Goal: Transaction & Acquisition: Purchase product/service

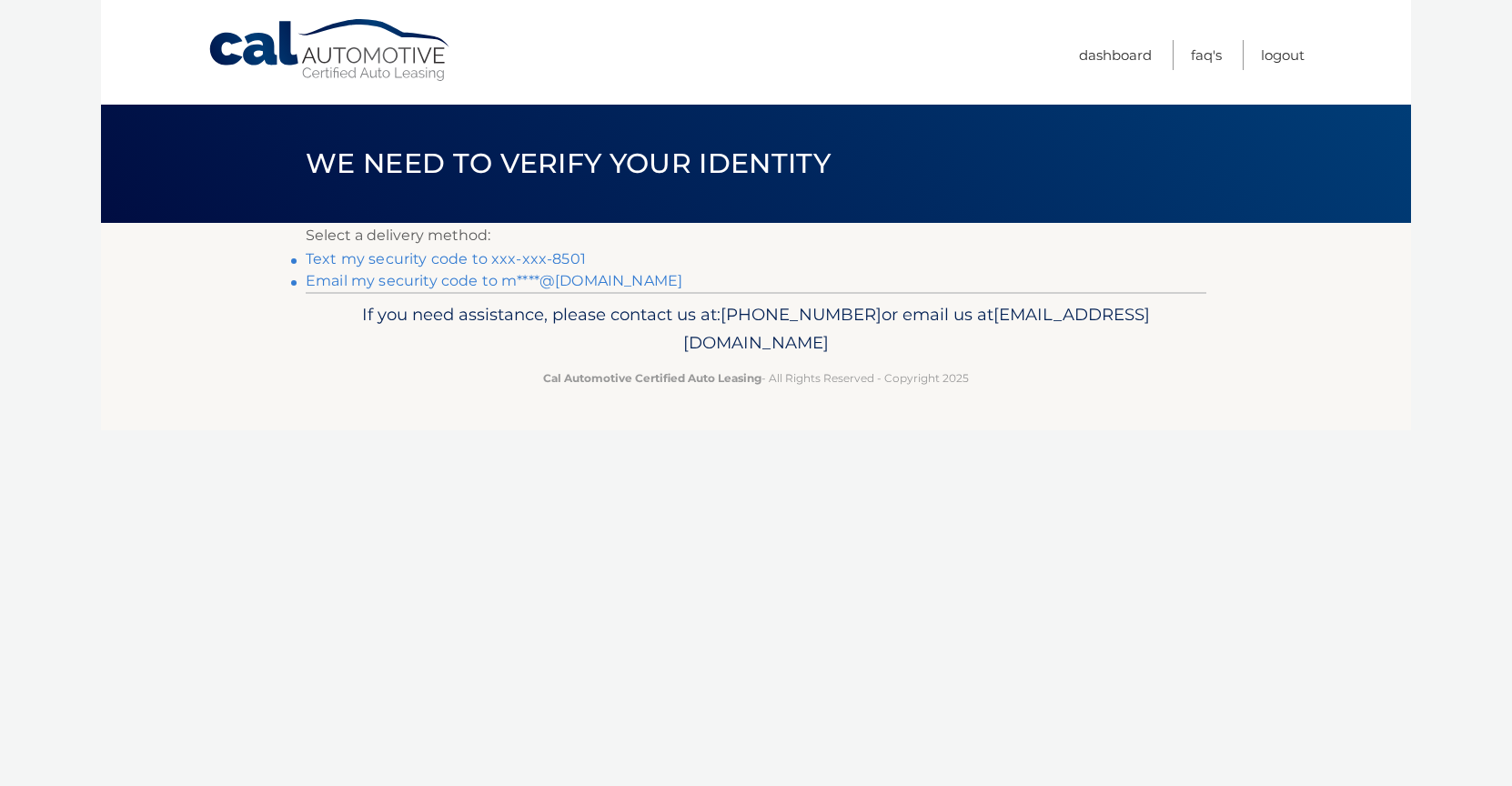
click at [449, 261] on link "Text my security code to xxx-xxx-8501" at bounding box center [446, 259] width 280 height 17
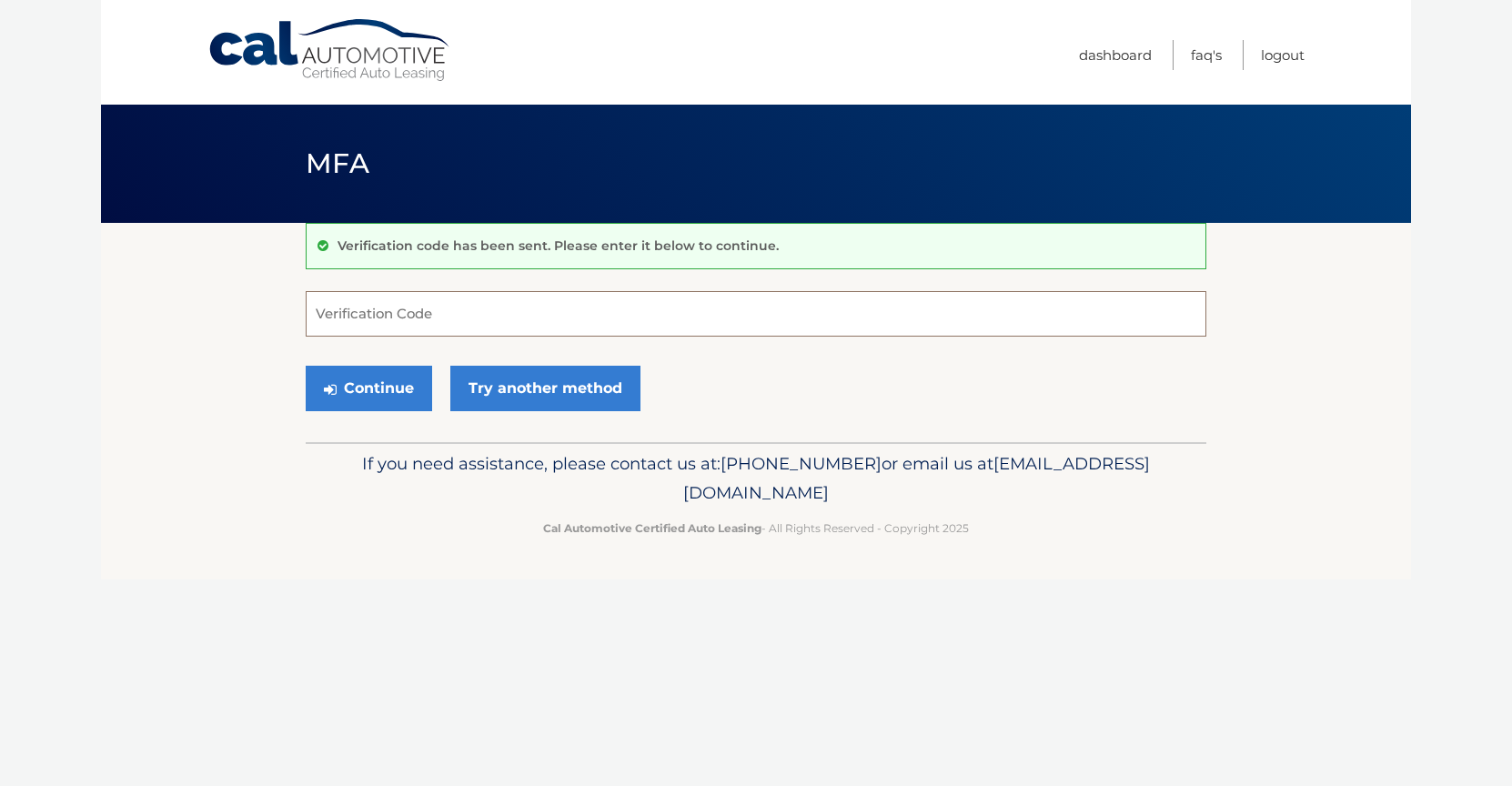
click at [411, 316] on input "Verification Code" at bounding box center [756, 313] width 901 height 46
type input "785972"
click at [379, 391] on button "Continue" at bounding box center [369, 388] width 127 height 46
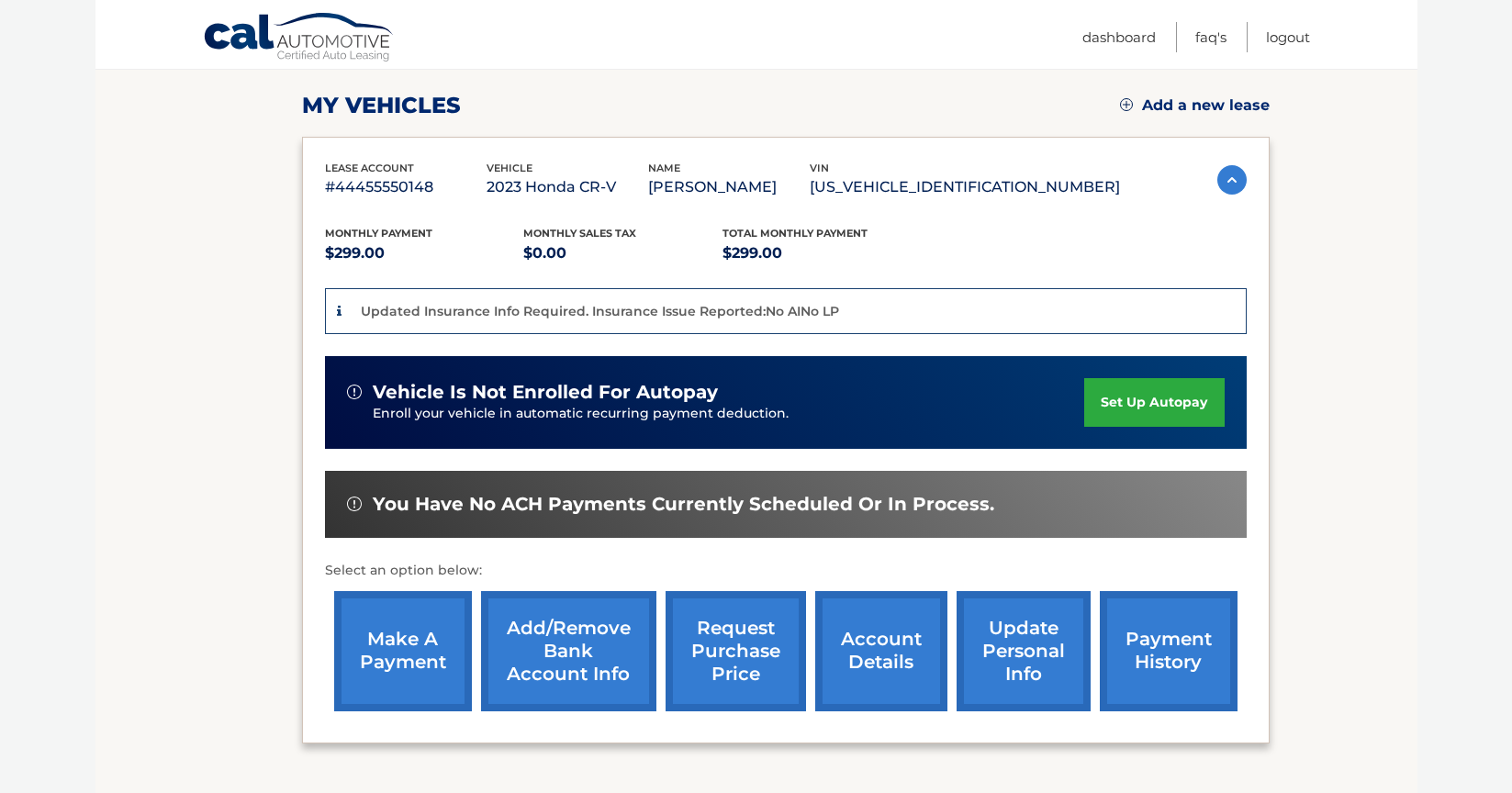
scroll to position [276, 0]
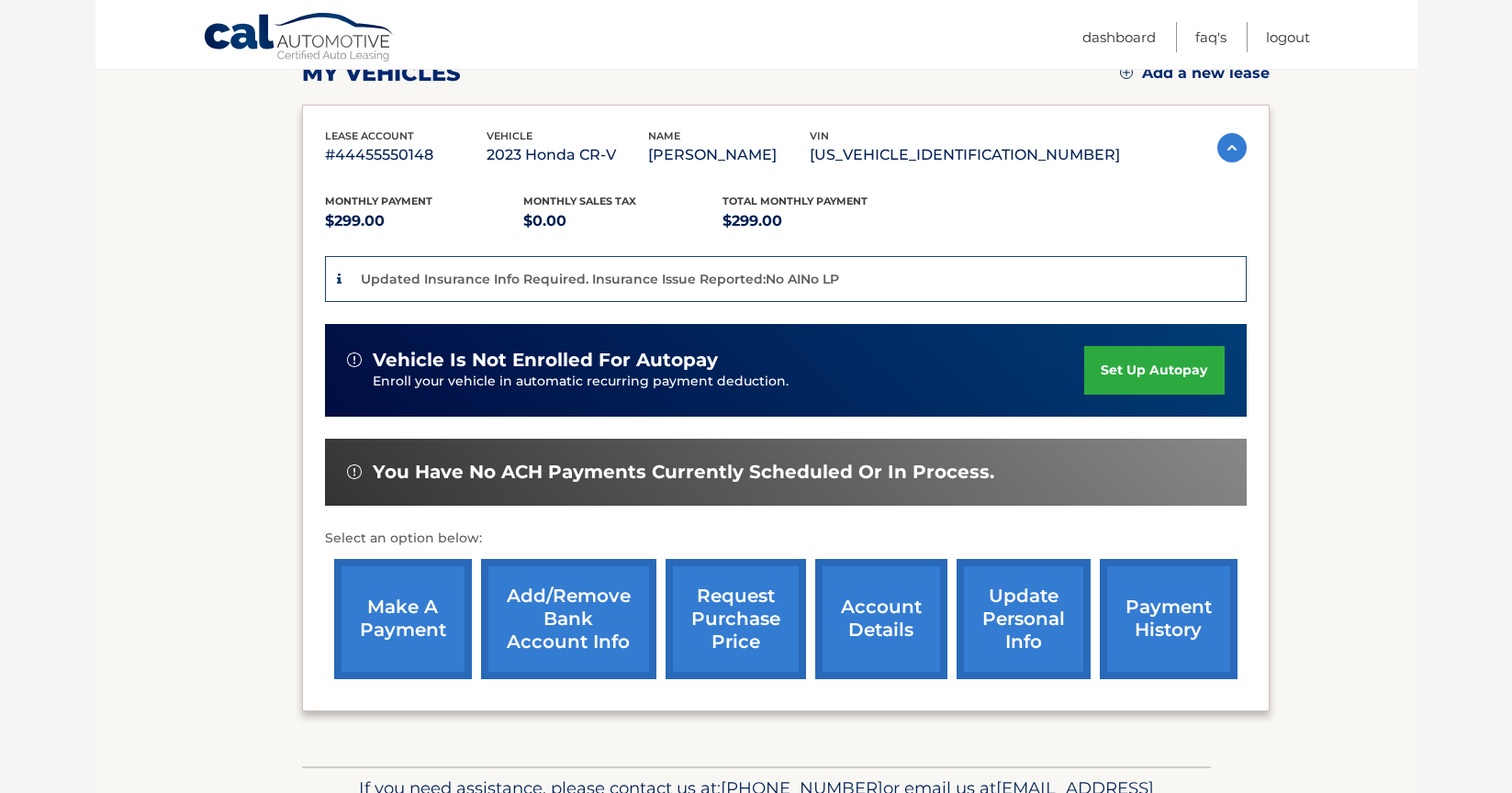
click at [407, 631] on link "make a payment" at bounding box center [403, 619] width 138 height 120
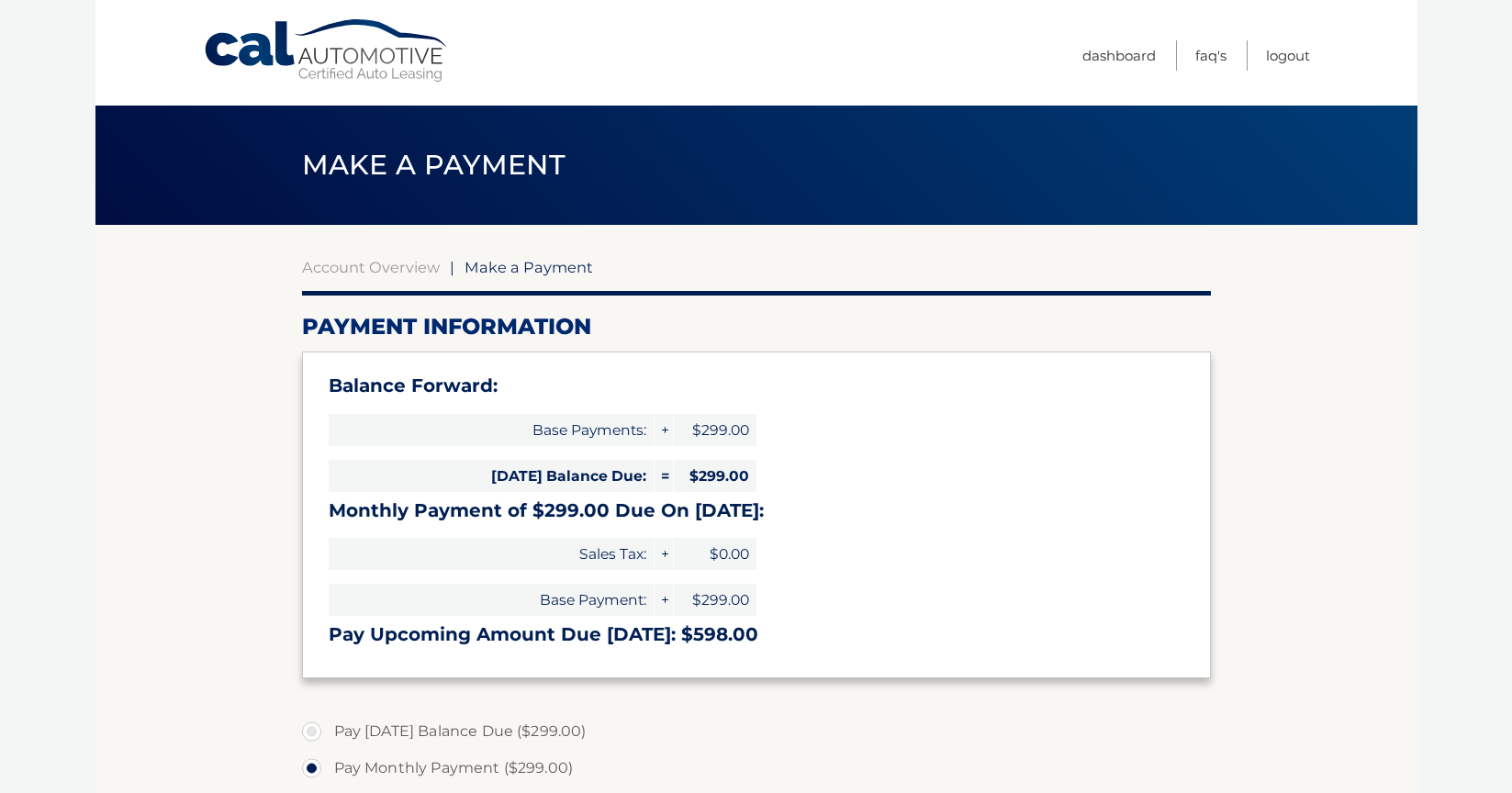
select select "NzJmMTliOWUtODVlZC00ZGExLWIzNDAtNTMxYmFiZTc3ZjRm"
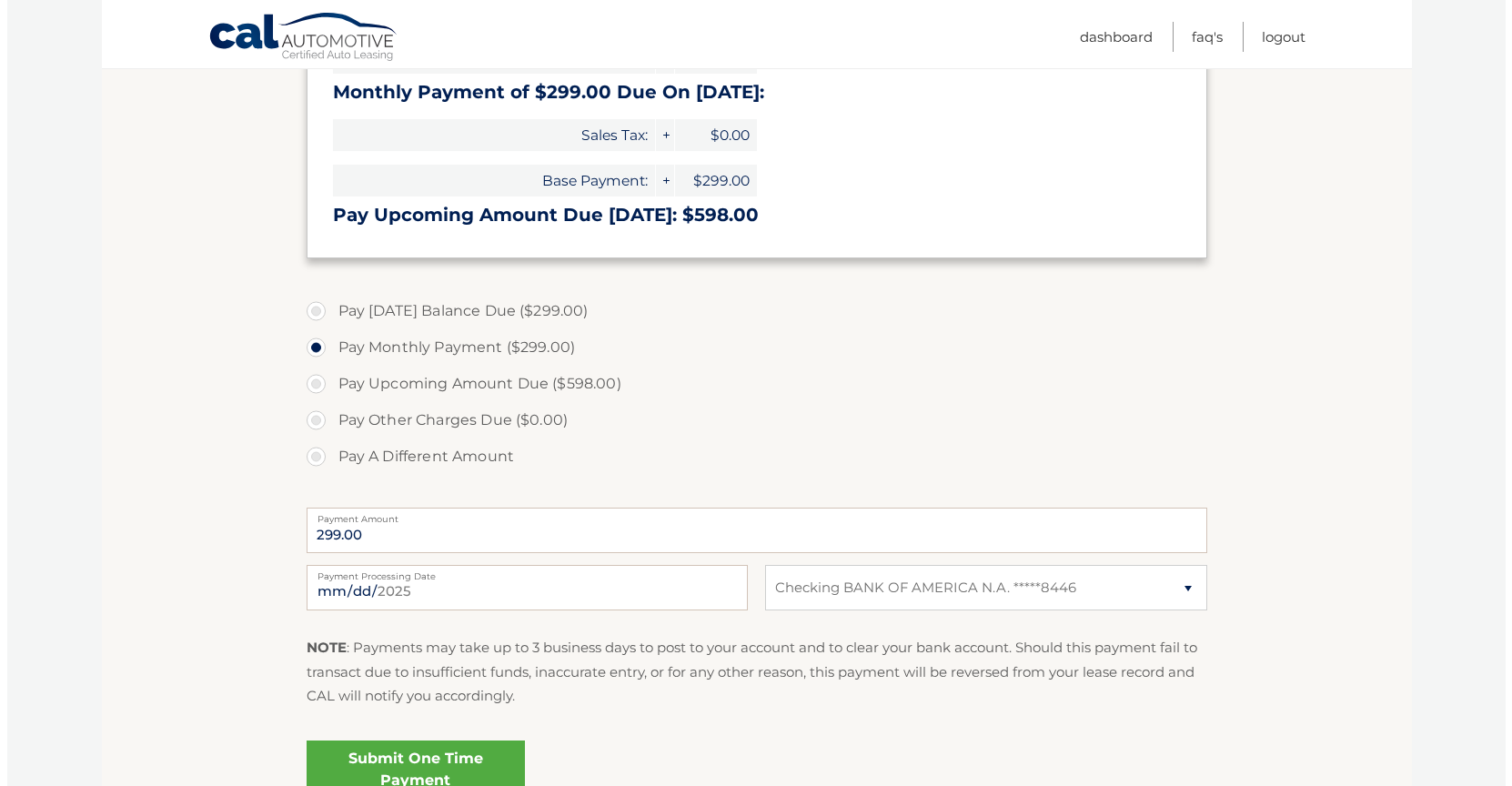
scroll to position [456, 0]
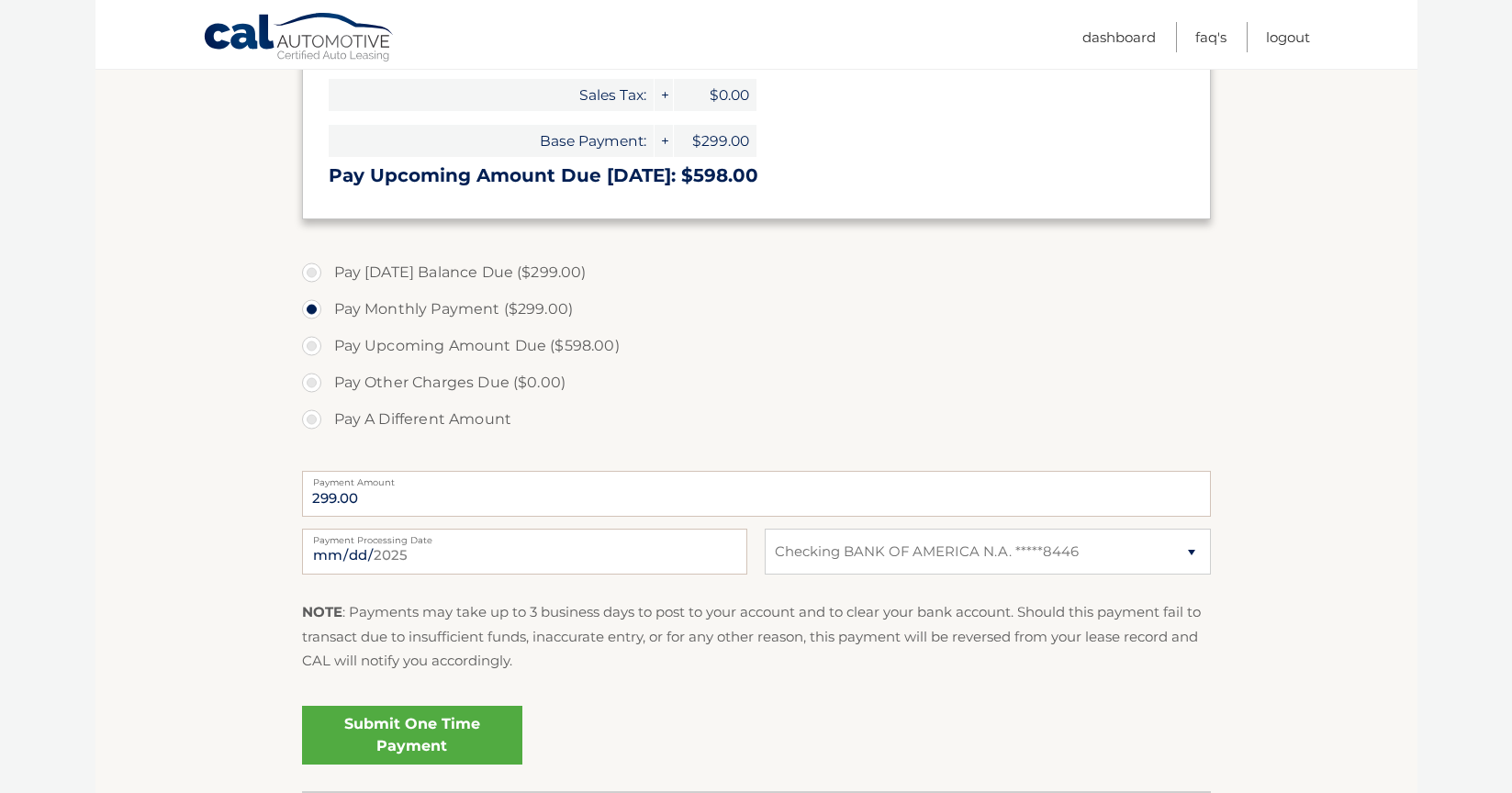
click at [426, 729] on link "Submit One Time Payment" at bounding box center [411, 735] width 220 height 59
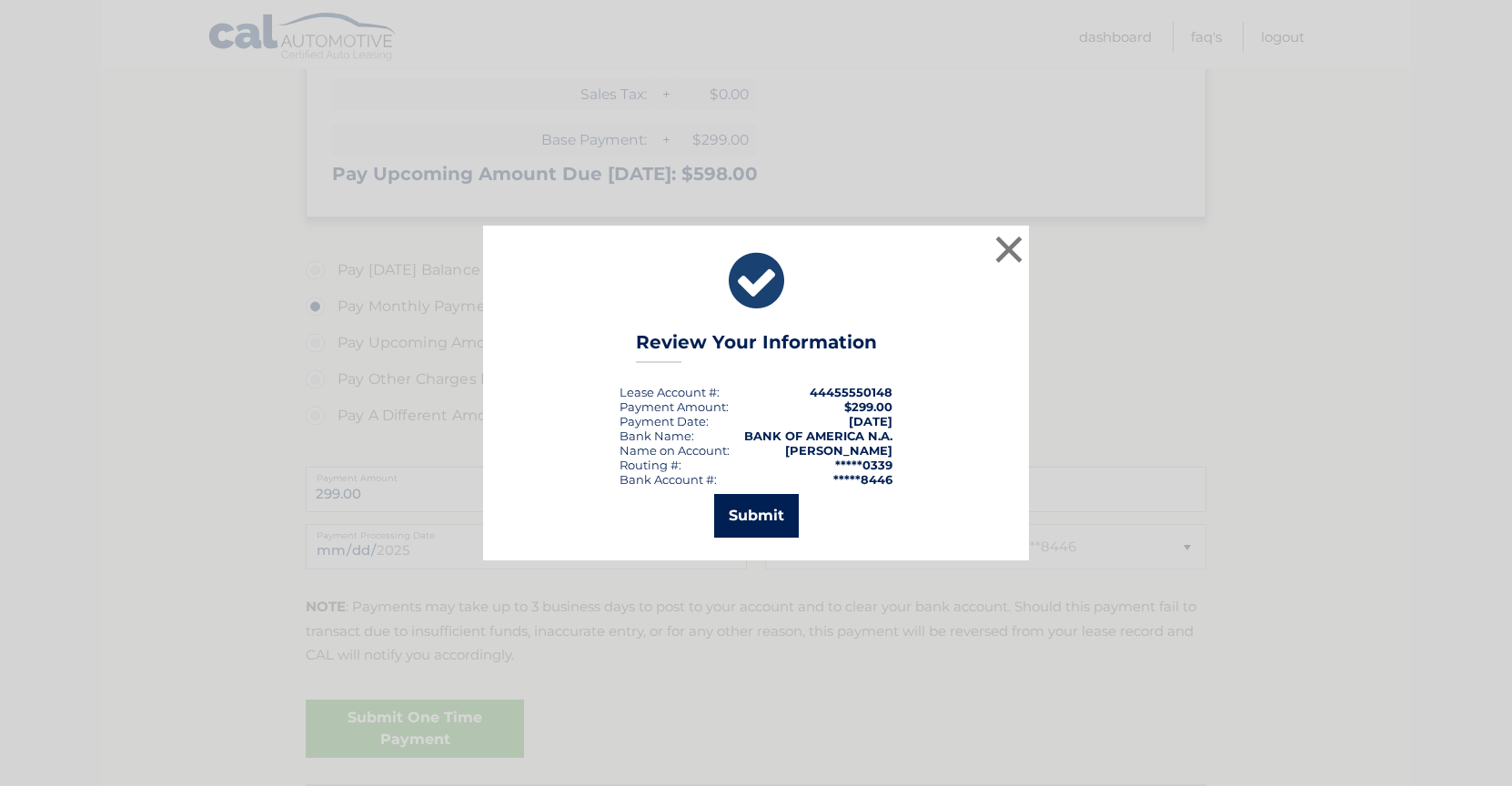
click at [757, 530] on button "Submit" at bounding box center [756, 516] width 84 height 44
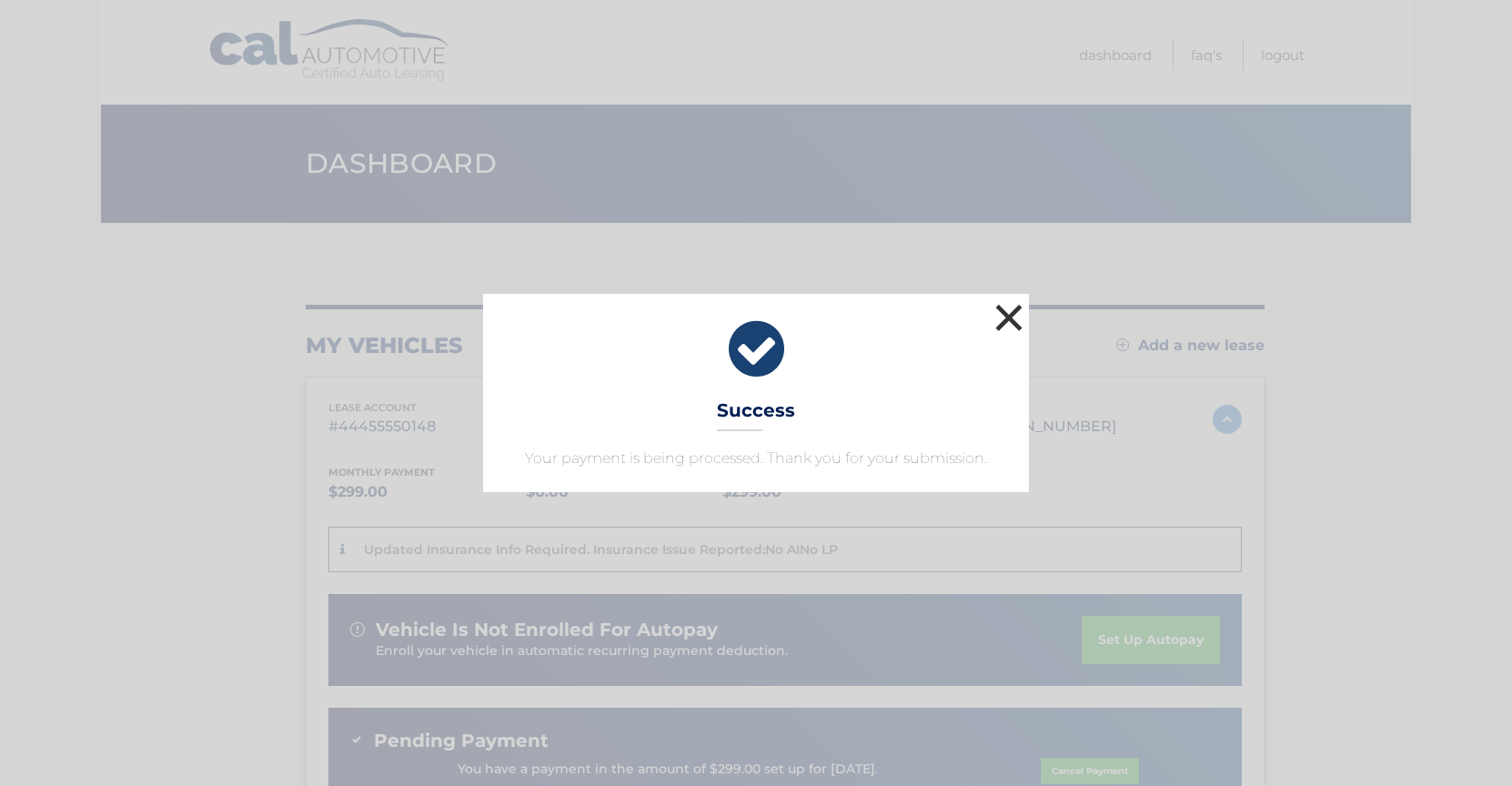
click at [1014, 321] on button "×" at bounding box center [1009, 318] width 37 height 37
